Goal: Task Accomplishment & Management: Manage account settings

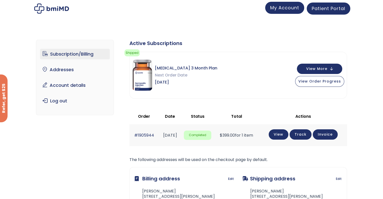
click at [279, 6] on span "My Account" at bounding box center [284, 8] width 29 height 6
click at [72, 86] on link "Account details" at bounding box center [75, 85] width 70 height 11
